Goal: Navigation & Orientation: Find specific page/section

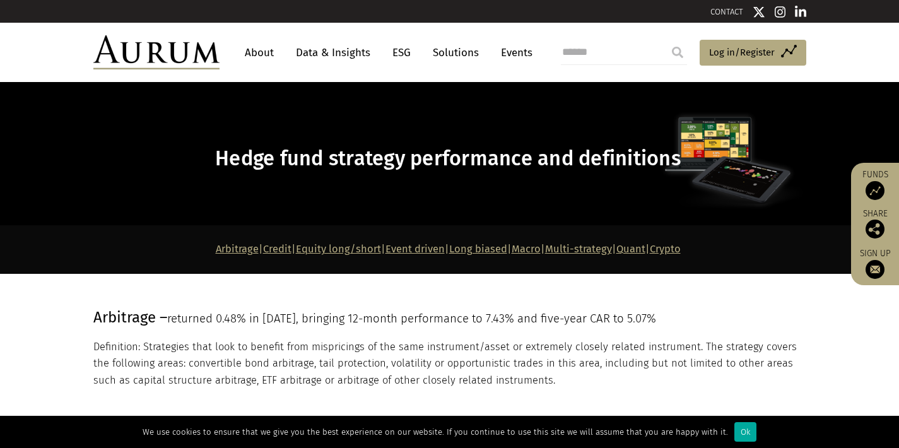
click at [264, 60] on link "About" at bounding box center [259, 52] width 42 height 23
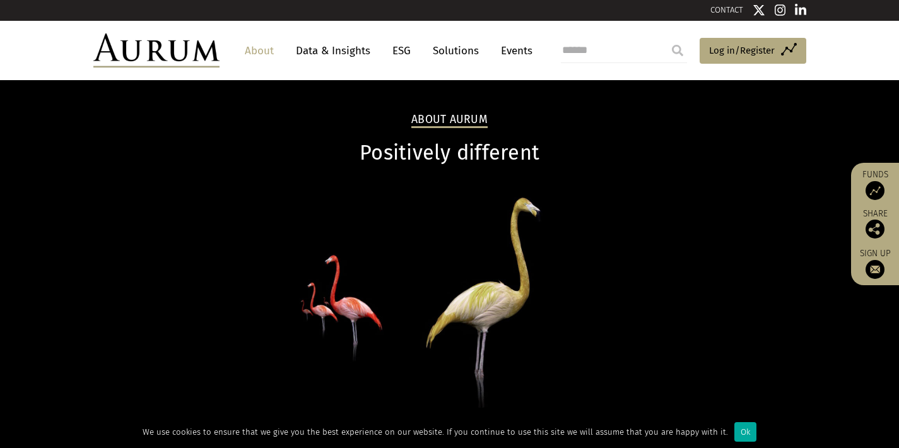
scroll to position [3, 0]
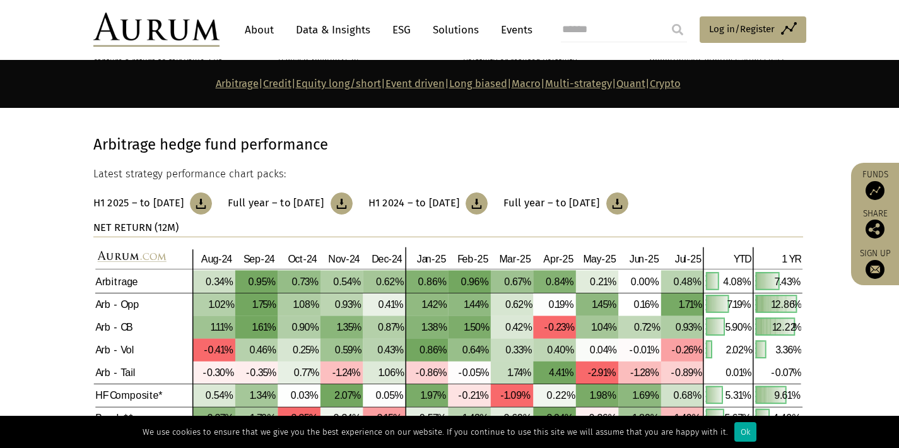
scroll to position [449, 0]
click at [264, 30] on link "About" at bounding box center [259, 29] width 42 height 23
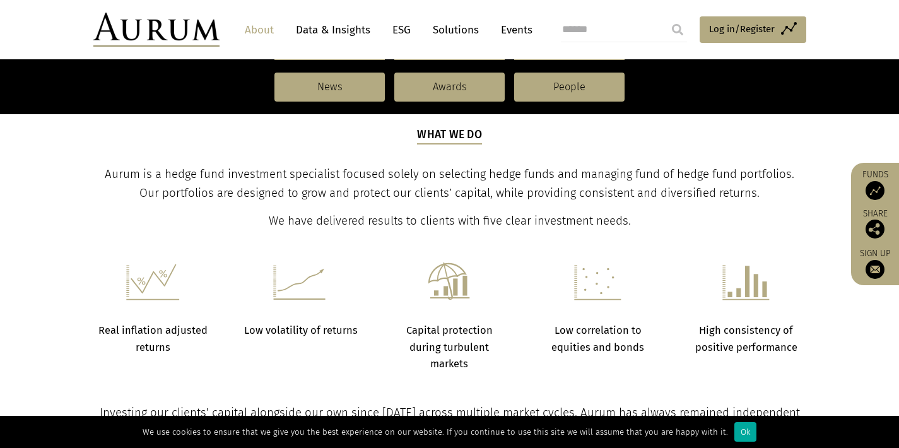
scroll to position [395, 0]
